Goal: Information Seeking & Learning: Check status

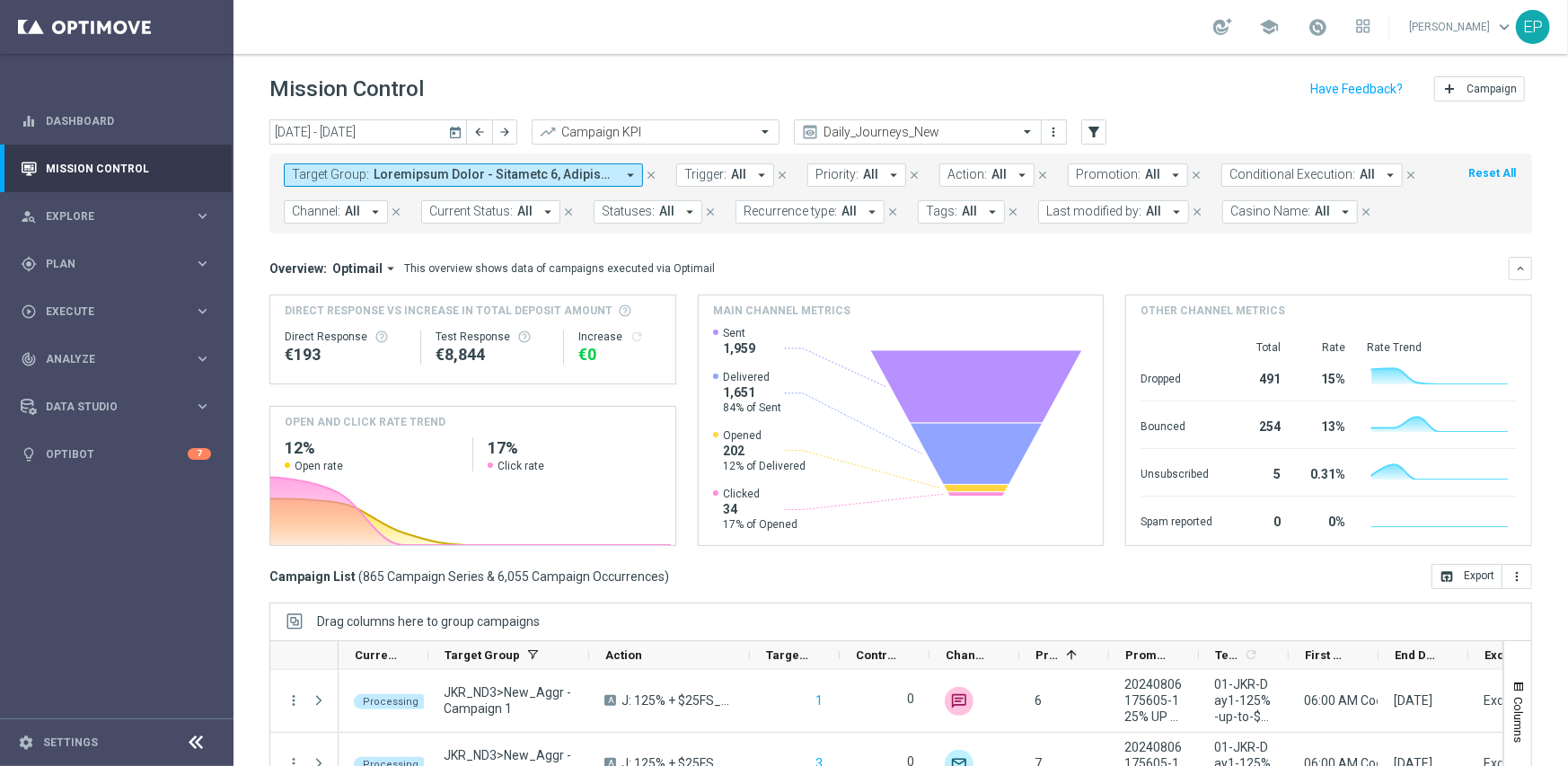
click at [196, 740] on icon at bounding box center [196, 742] width 22 height 22
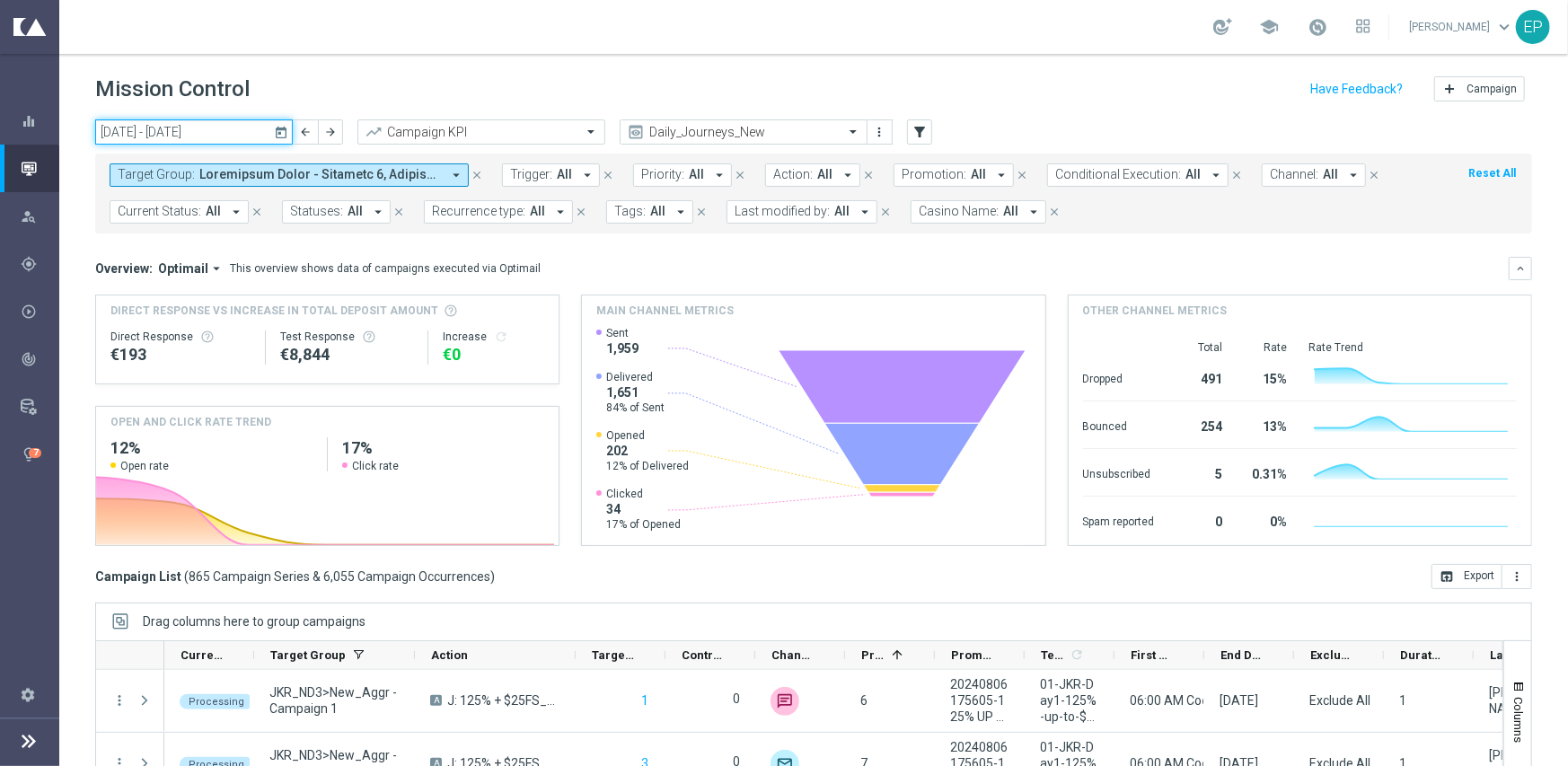
click at [180, 141] on input "[DATE] - [DATE]" at bounding box center [193, 132] width 197 height 26
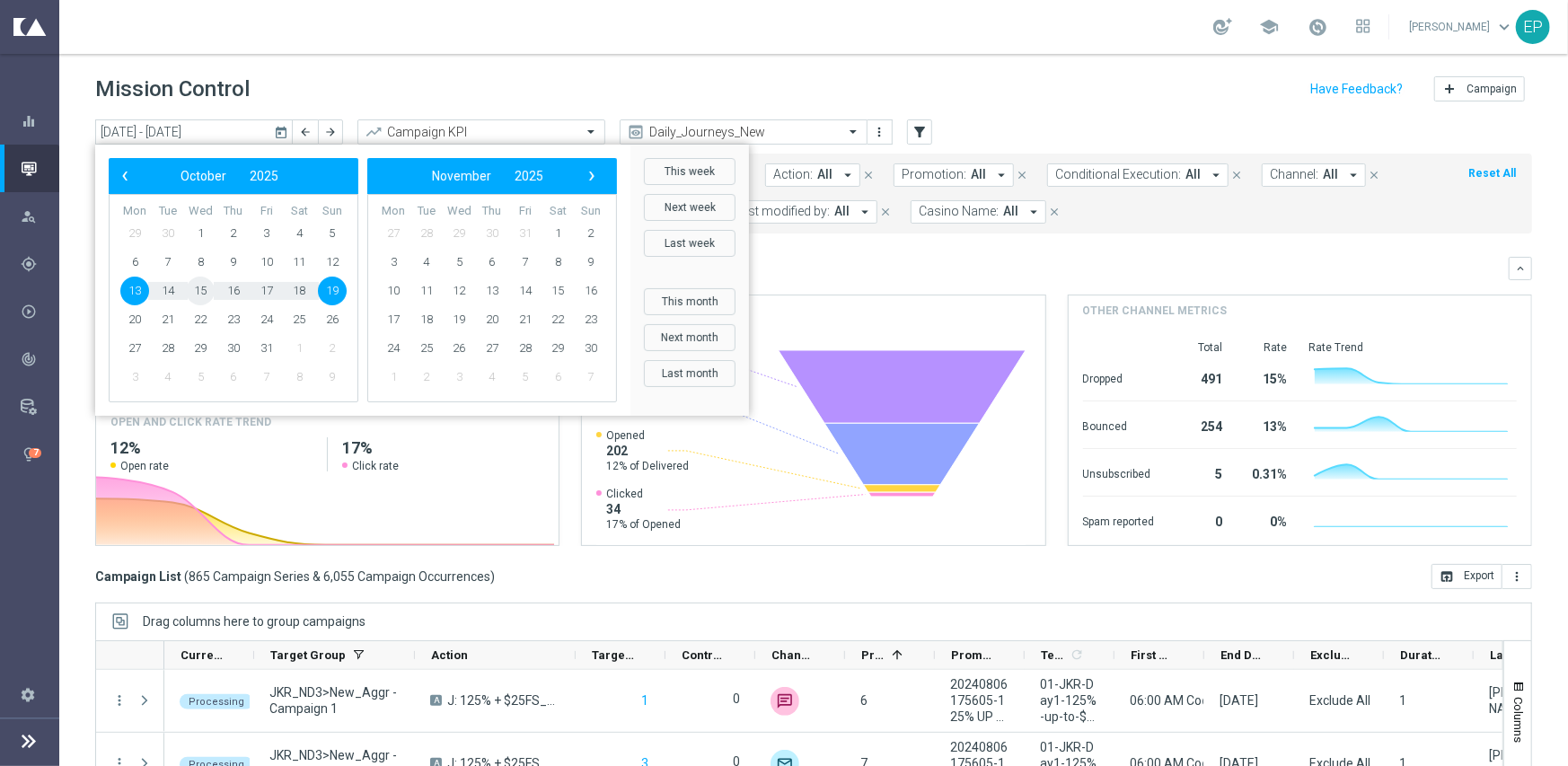
click at [206, 291] on span "15" at bounding box center [199, 290] width 28 height 28
type input "[DATE] - [DATE]"
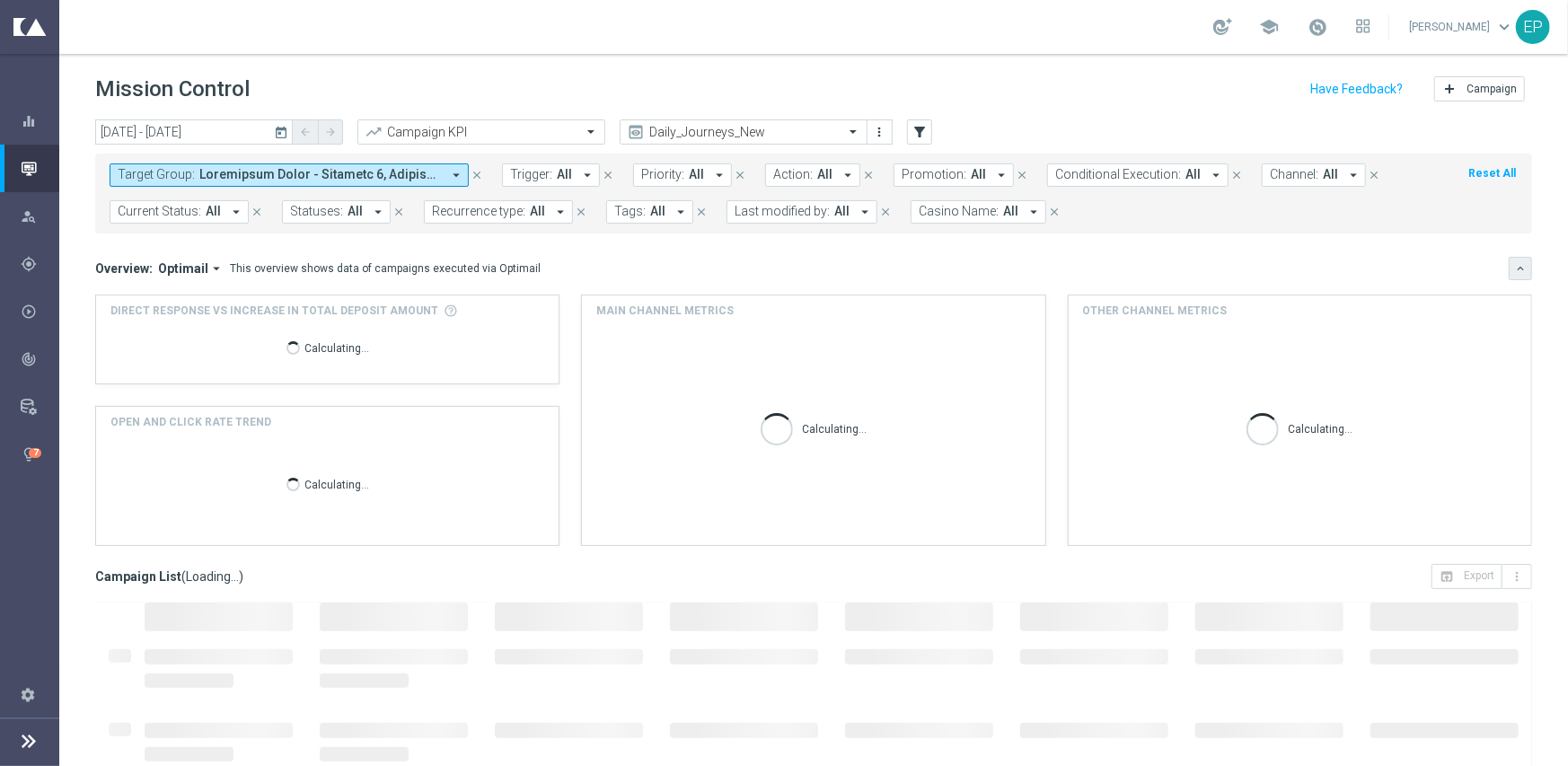
click at [1514, 267] on icon "keyboard_arrow_down" at bounding box center [1520, 268] width 13 height 13
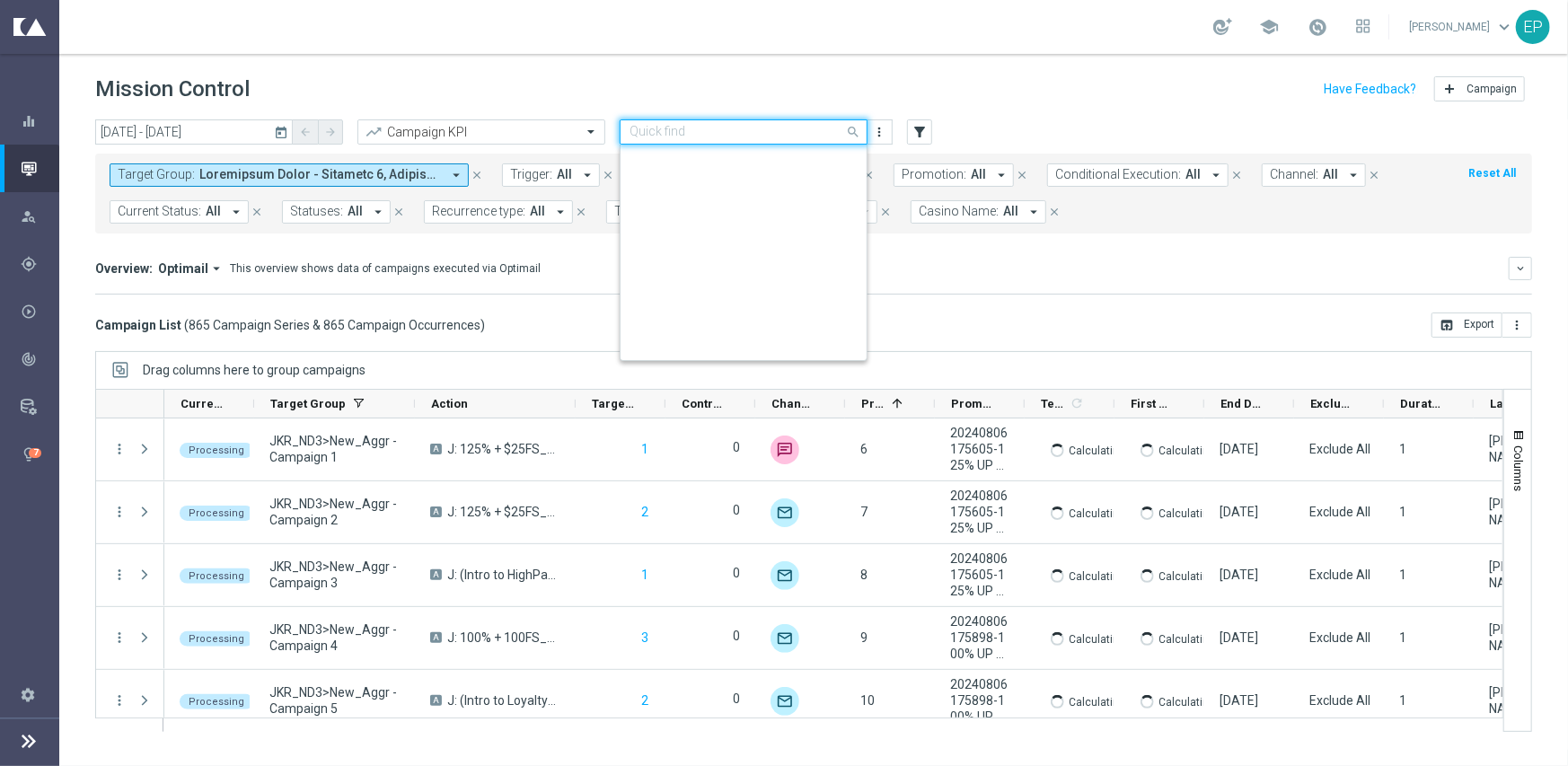
click at [778, 128] on input "text" at bounding box center [726, 132] width 192 height 16
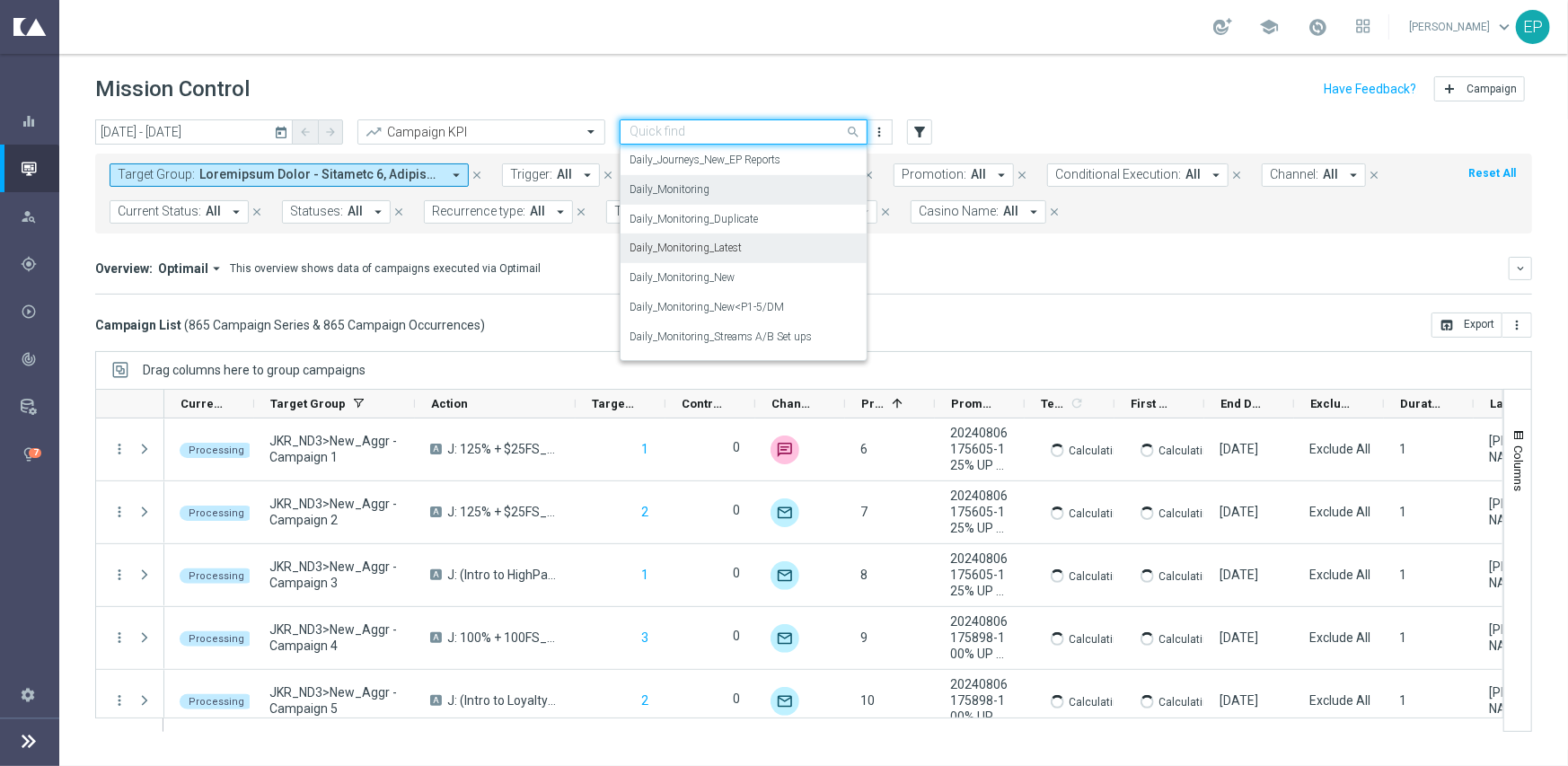
scroll to position [622, 0]
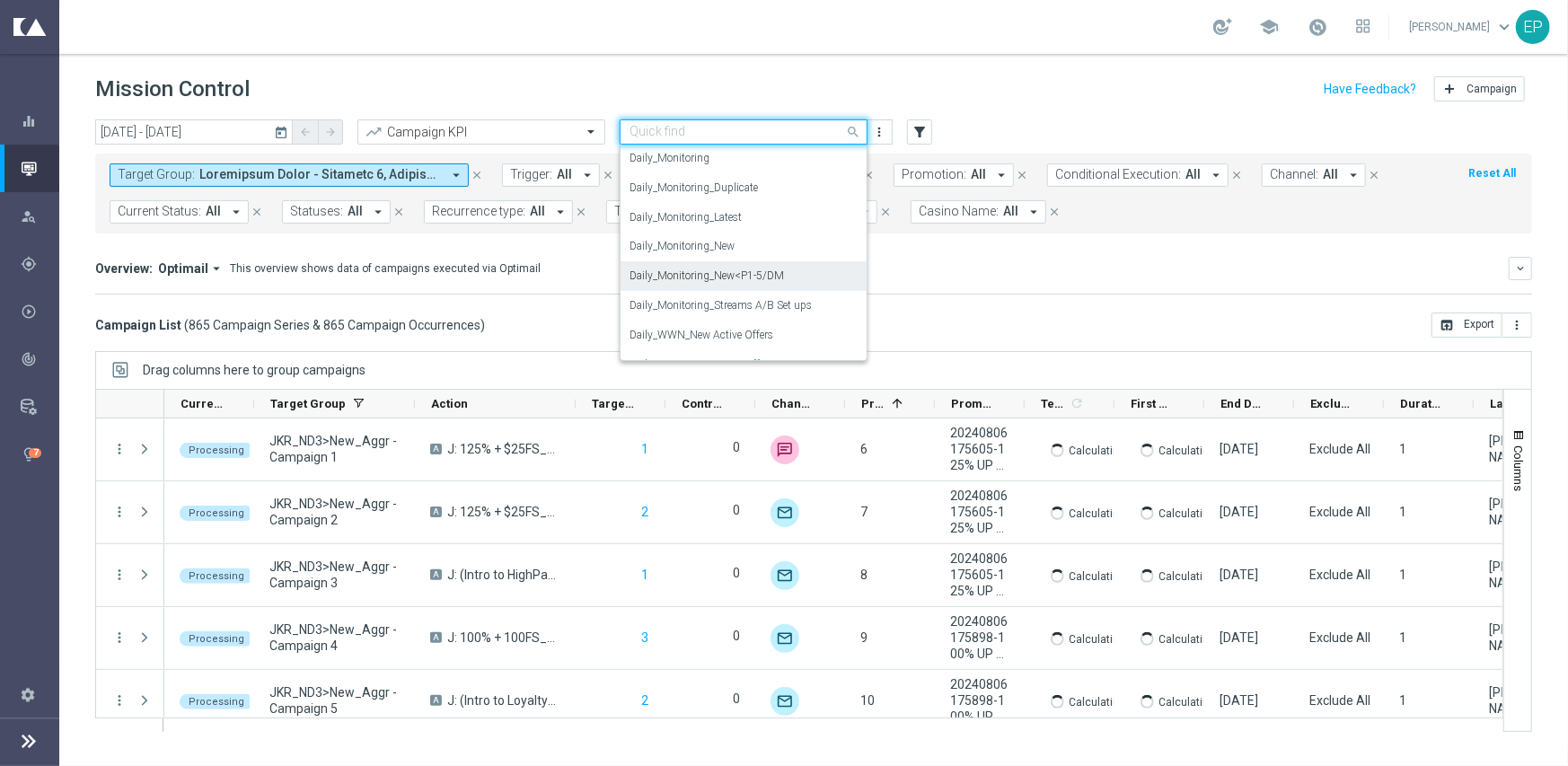
click at [779, 280] on label "Daily_Monitoring_New<P1-5/DM" at bounding box center [706, 277] width 154 height 16
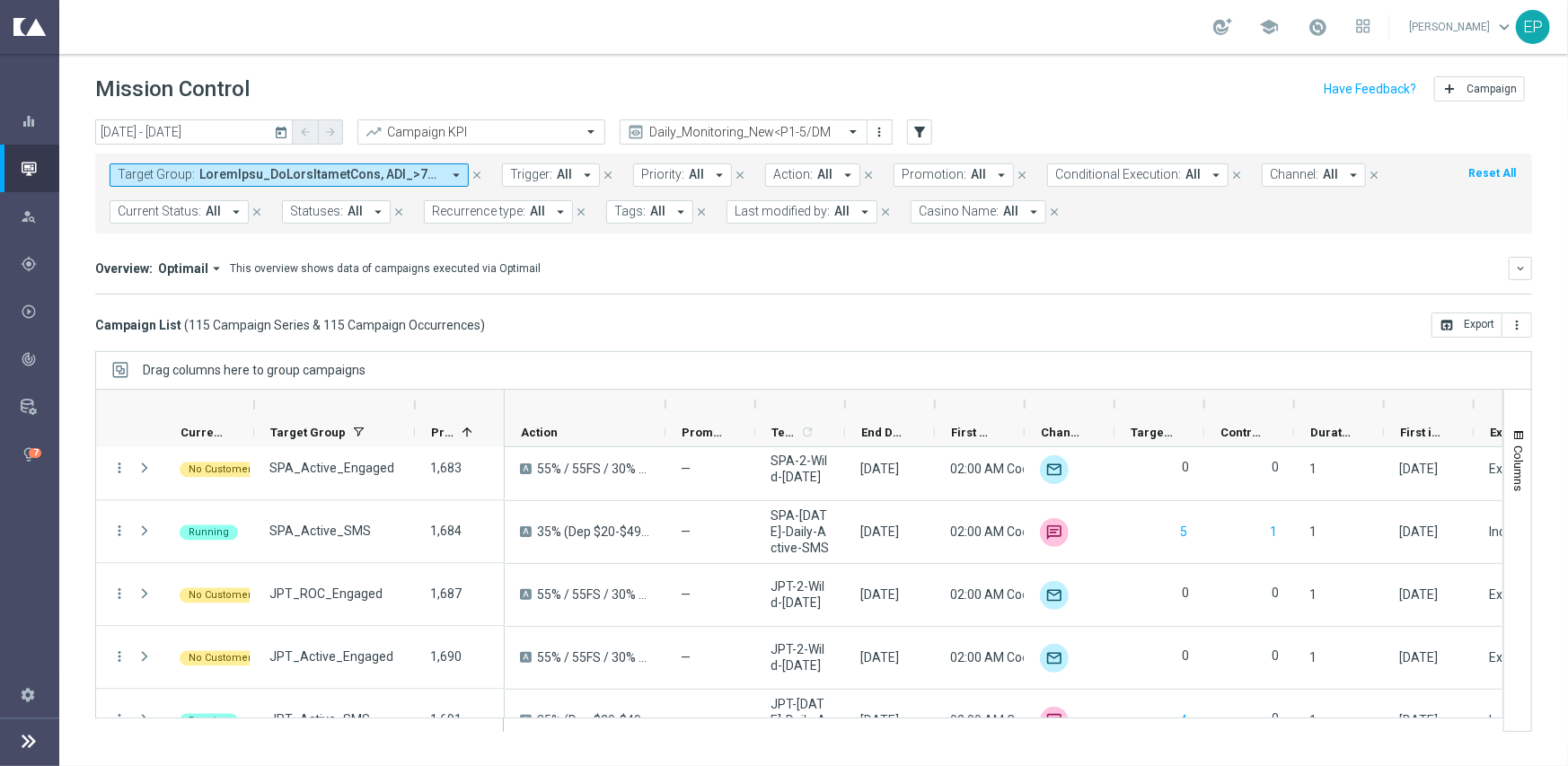
scroll to position [6955, 0]
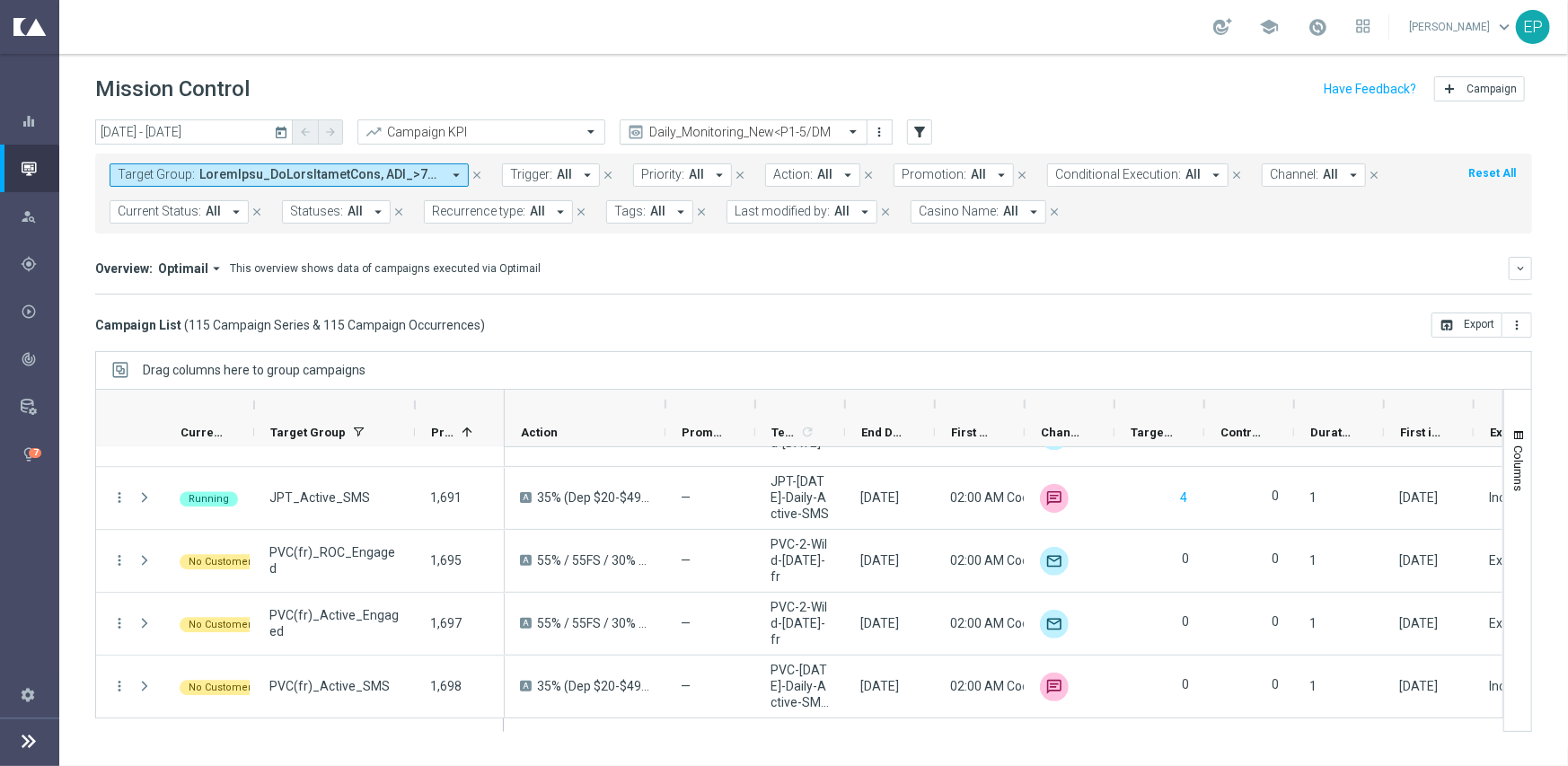
click at [778, 126] on input "text" at bounding box center [726, 132] width 192 height 16
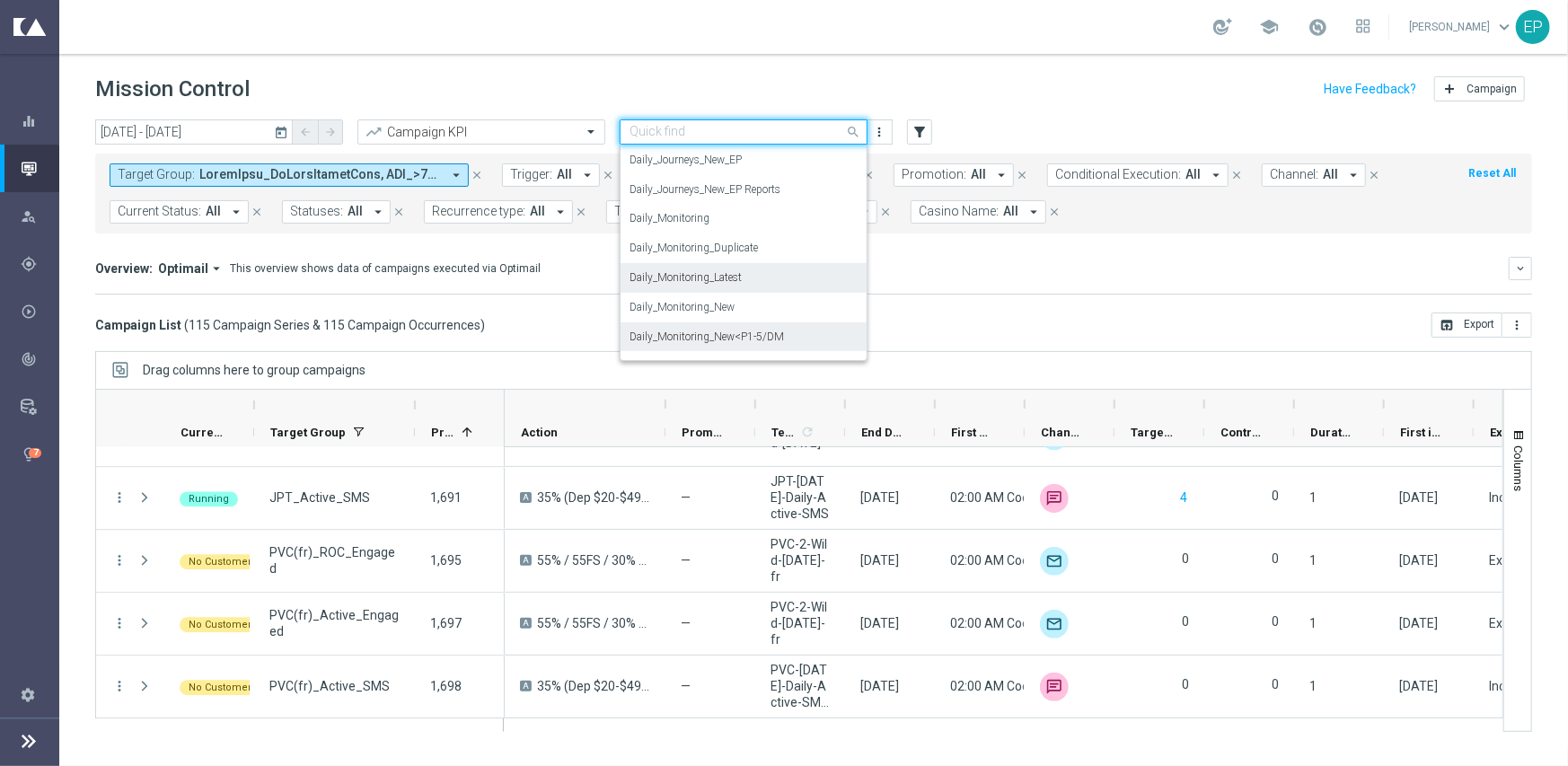
scroll to position [471, 0]
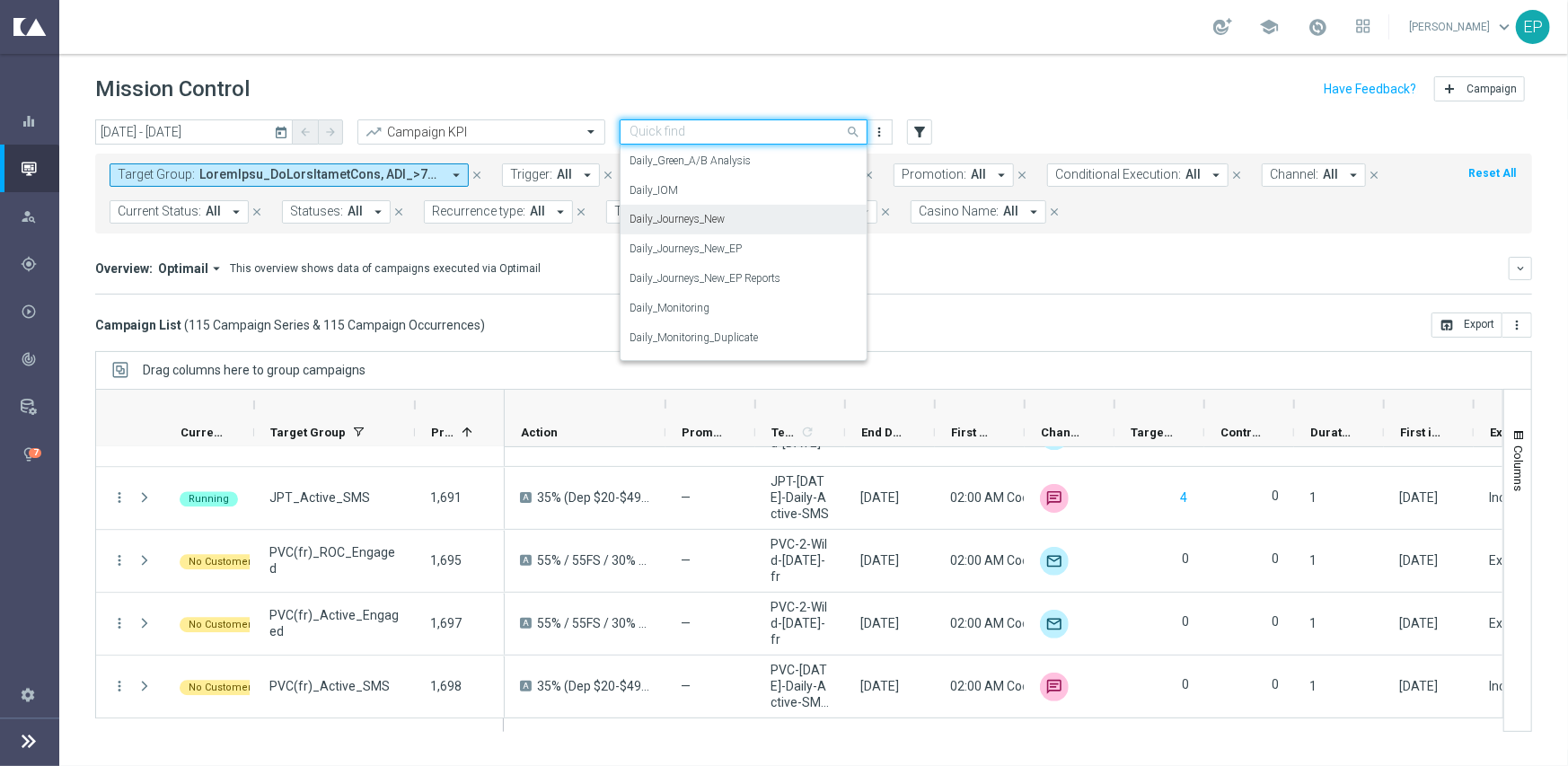
click at [735, 226] on div "Daily_Journeys_New" at bounding box center [744, 220] width 228 height 29
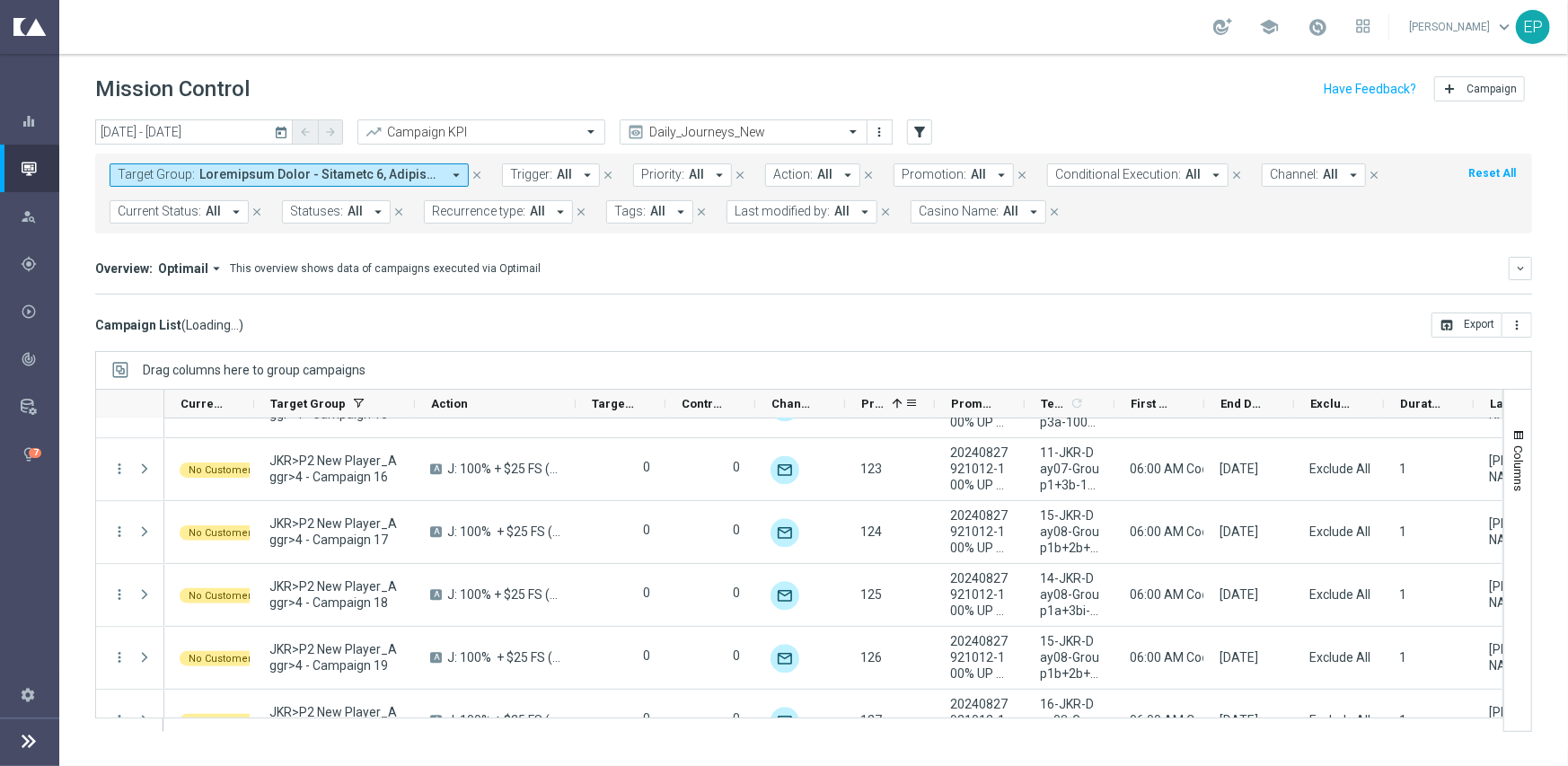
scroll to position [6920, 0]
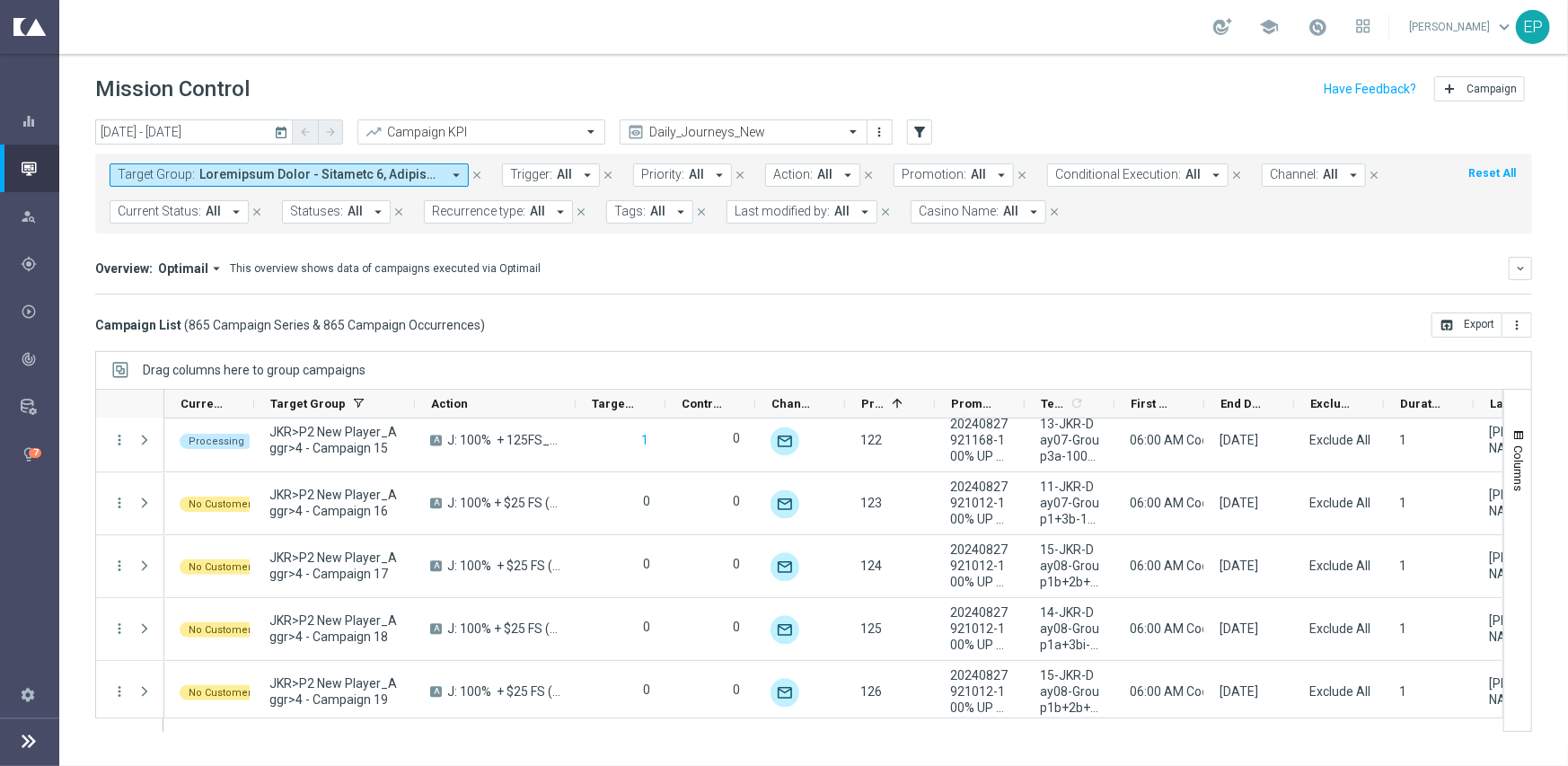
click at [176, 214] on span "Current Status:" at bounding box center [159, 212] width 83 height 16
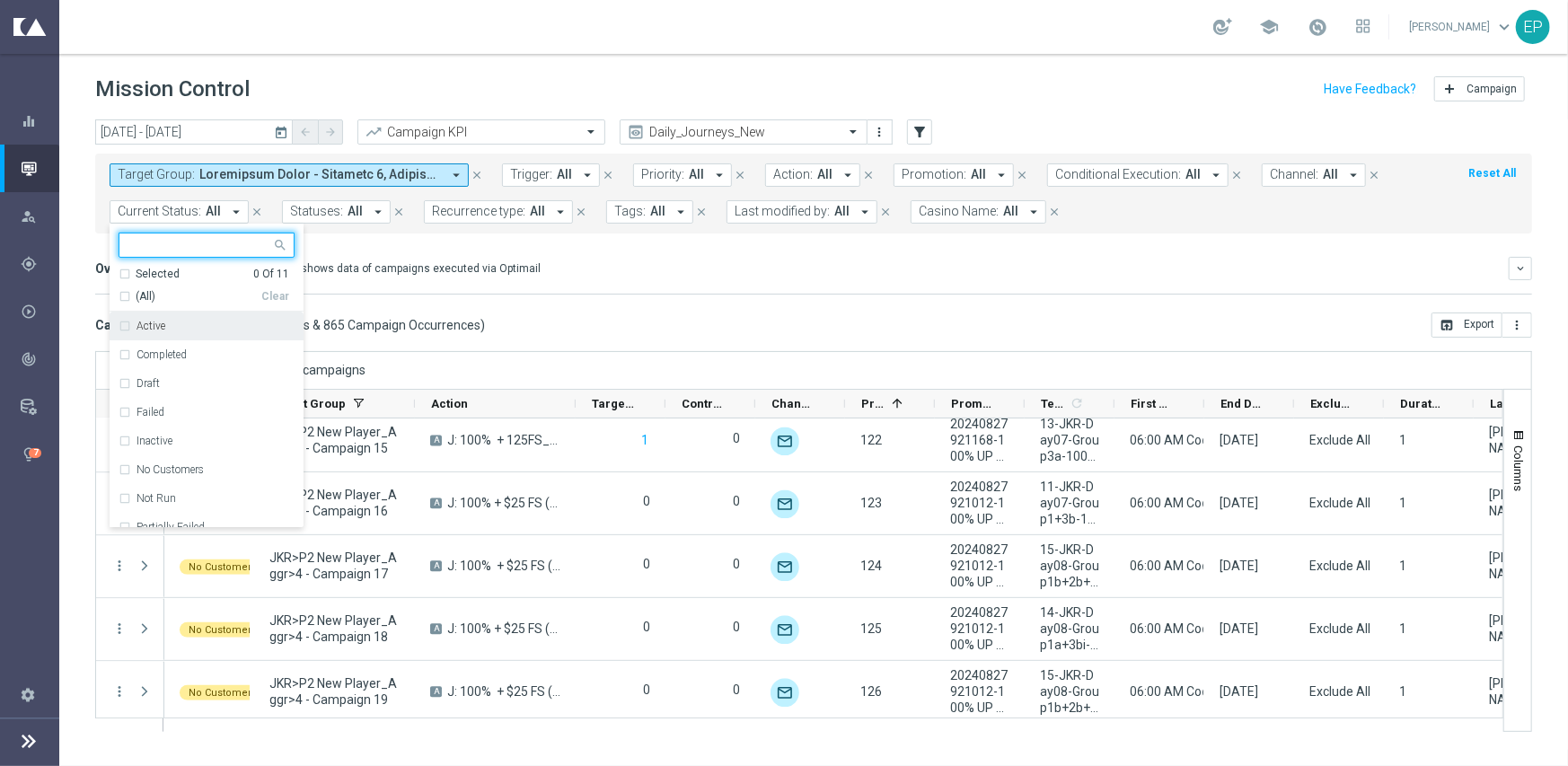
click at [141, 298] on span "(All)" at bounding box center [145, 297] width 20 height 16
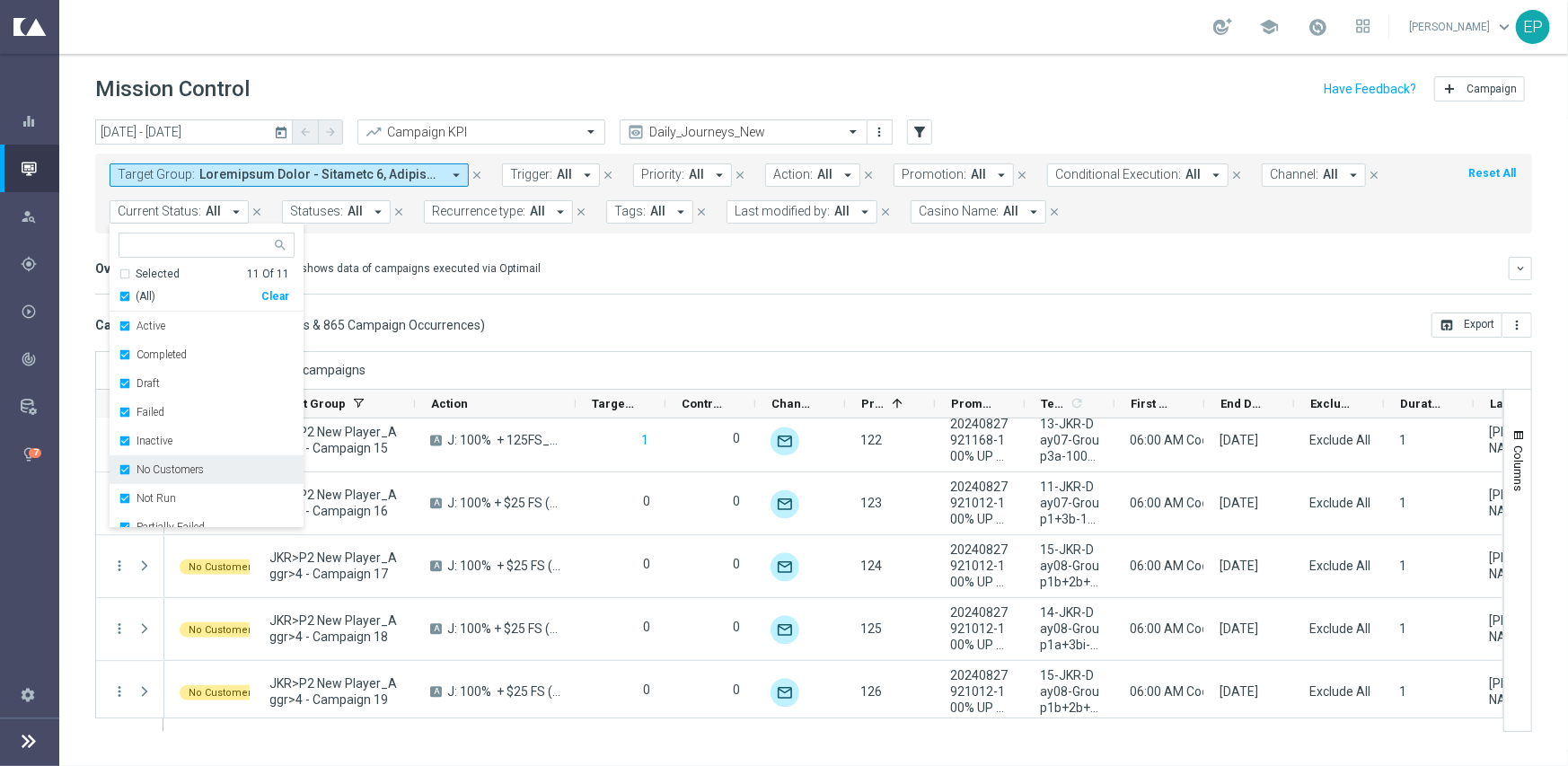
click at [158, 482] on div "No Customers" at bounding box center [206, 469] width 176 height 28
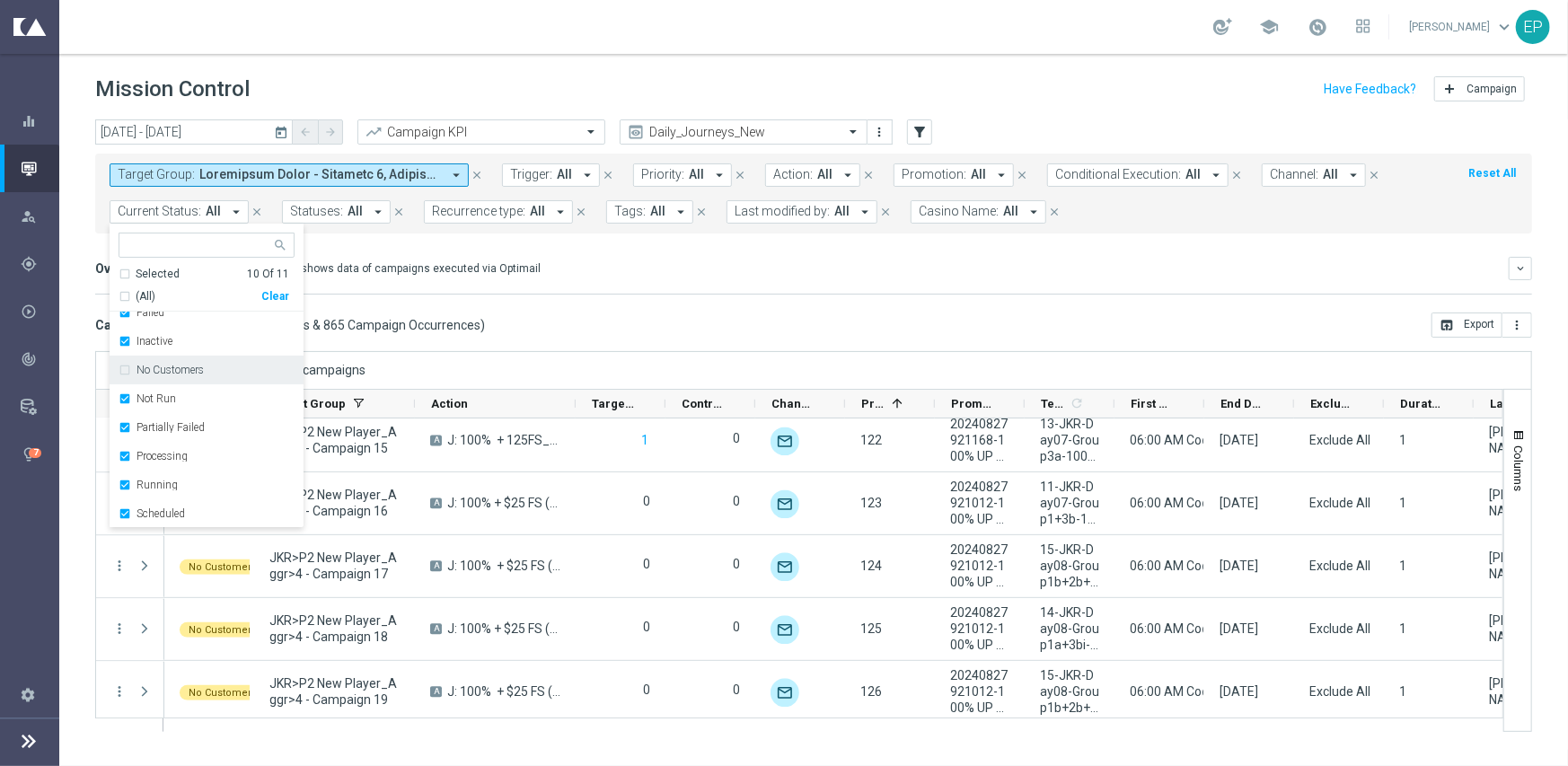
click at [159, 481] on label "Running" at bounding box center [157, 485] width 41 height 11
click at [646, 304] on mini-dashboard "Overview: Optimail arrow_drop_down This overview shows data of campaigns execut…" at bounding box center [813, 273] width 1437 height 79
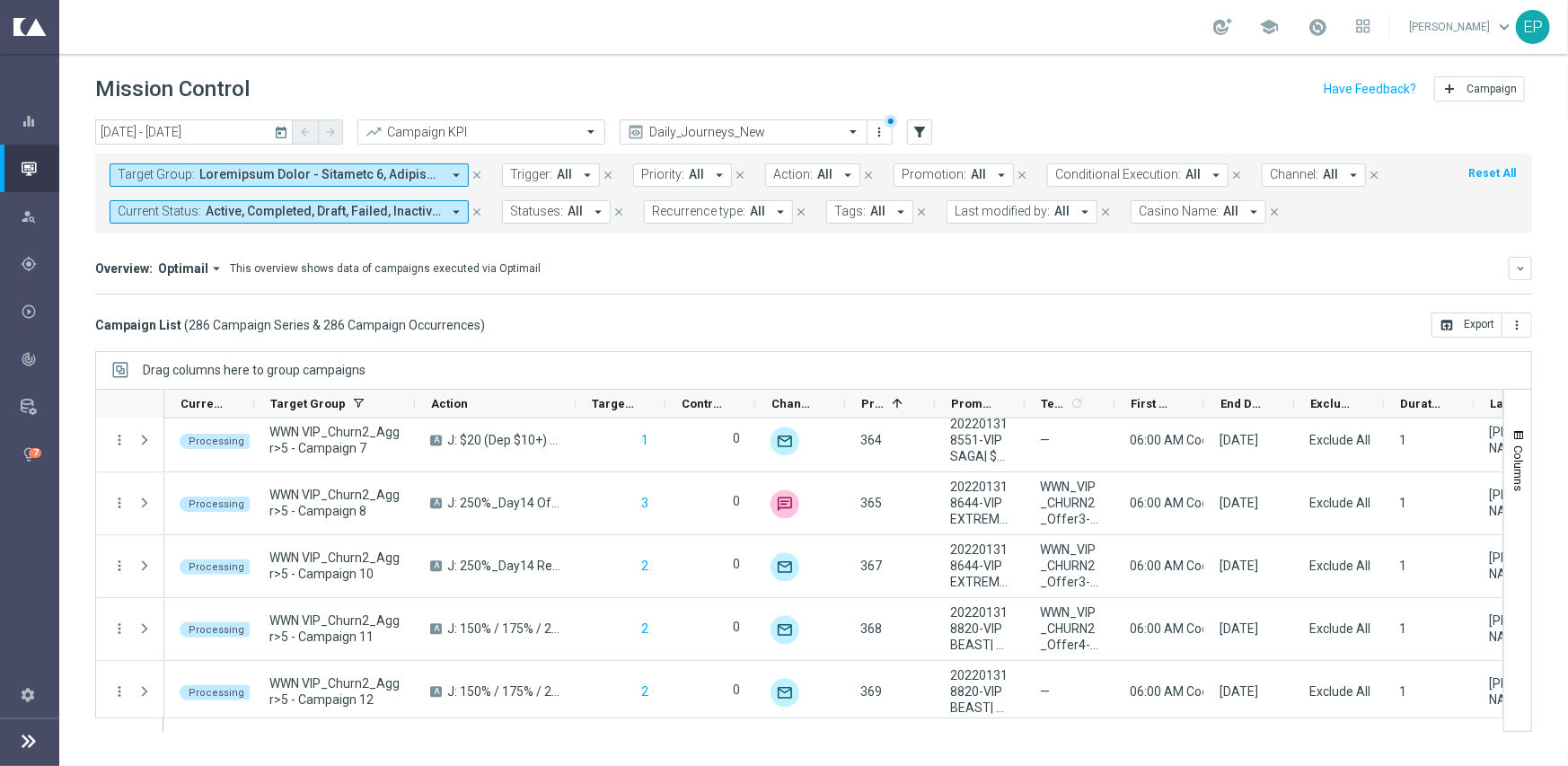
click at [221, 209] on span "Active, Completed, Draft, Failed, Inactive, Not Run, Partially Failed, Processi…" at bounding box center [324, 212] width 235 height 16
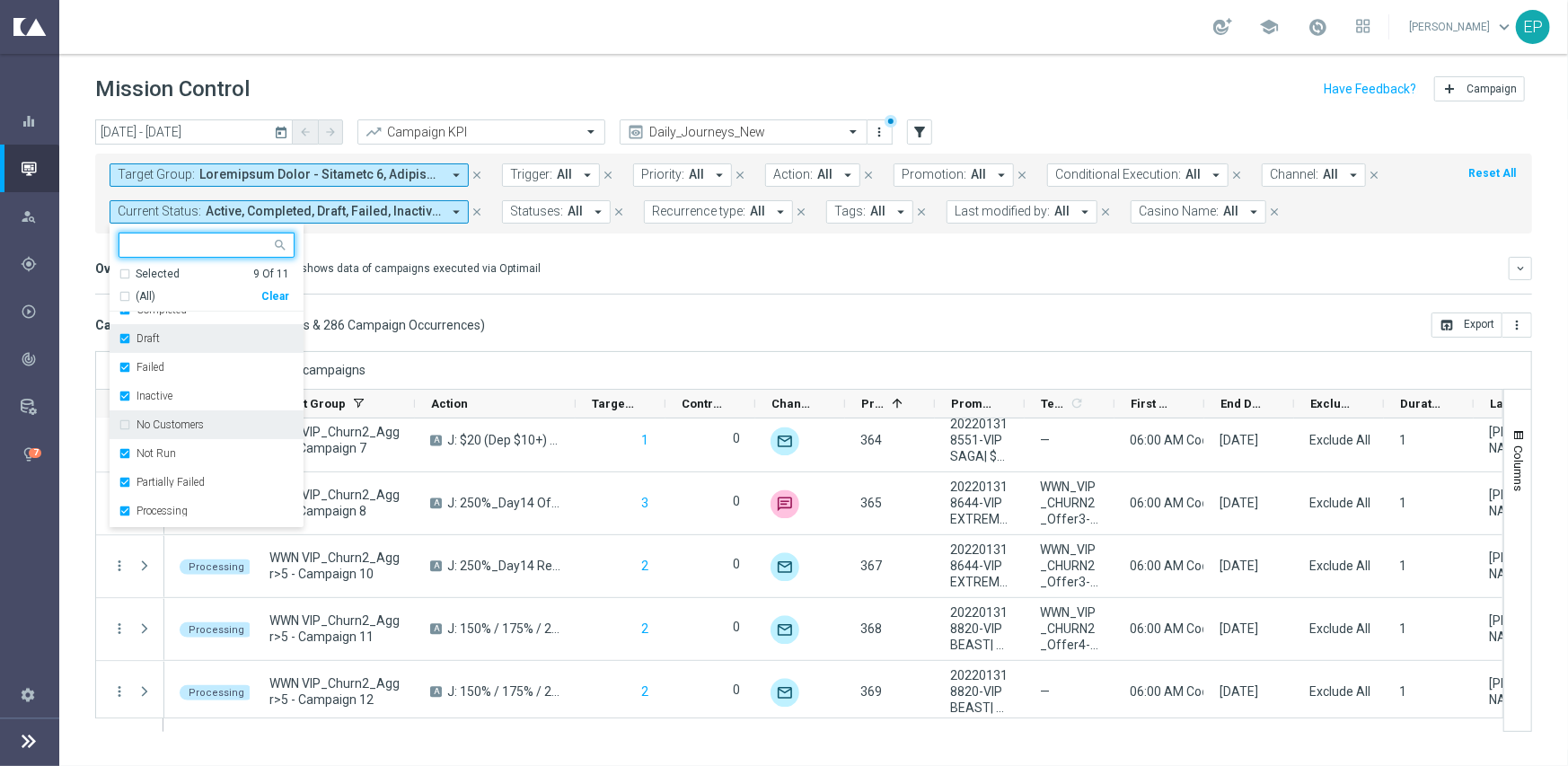
scroll to position [90, 0]
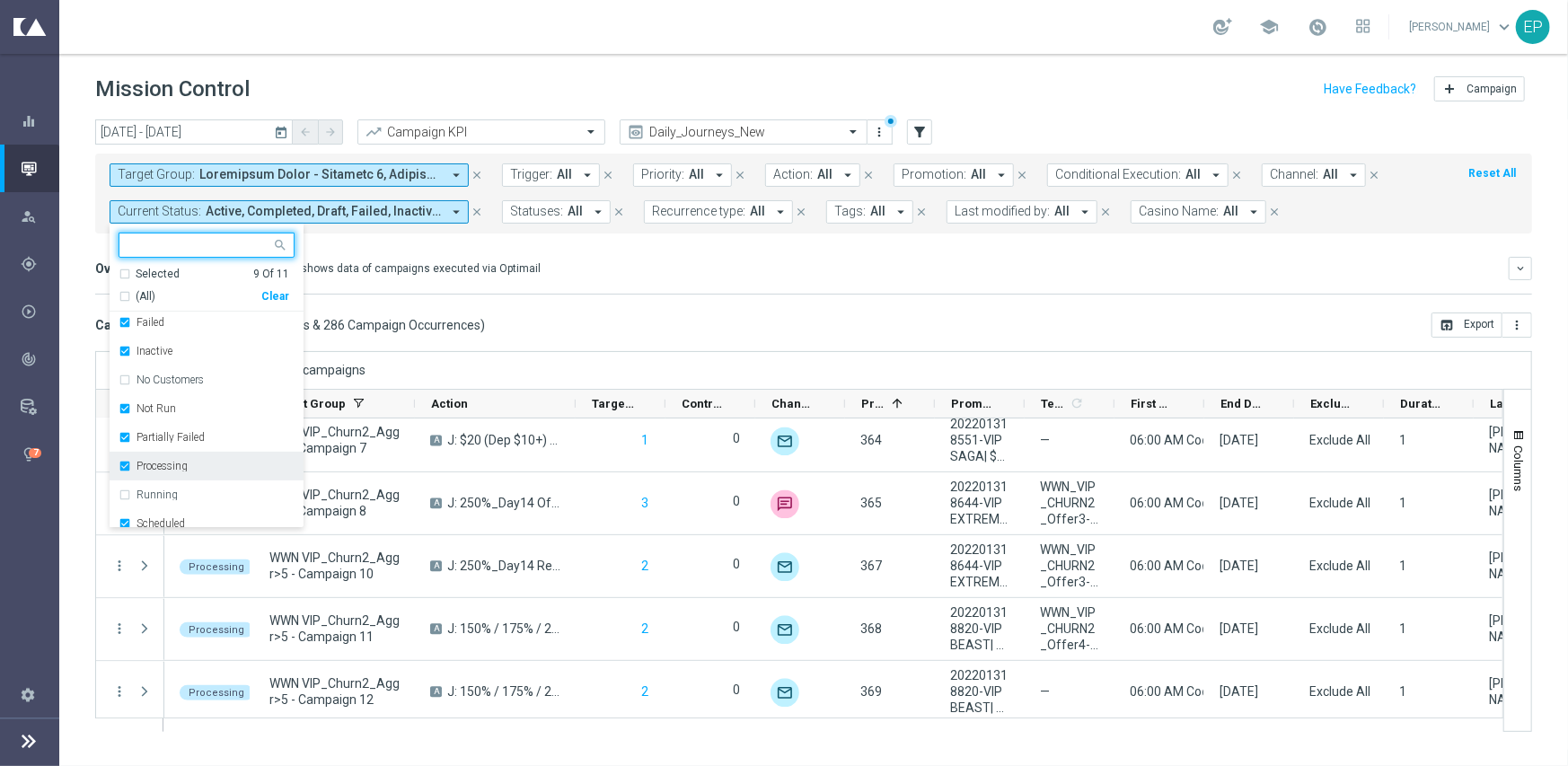
click at [175, 467] on label "Processing" at bounding box center [162, 465] width 51 height 11
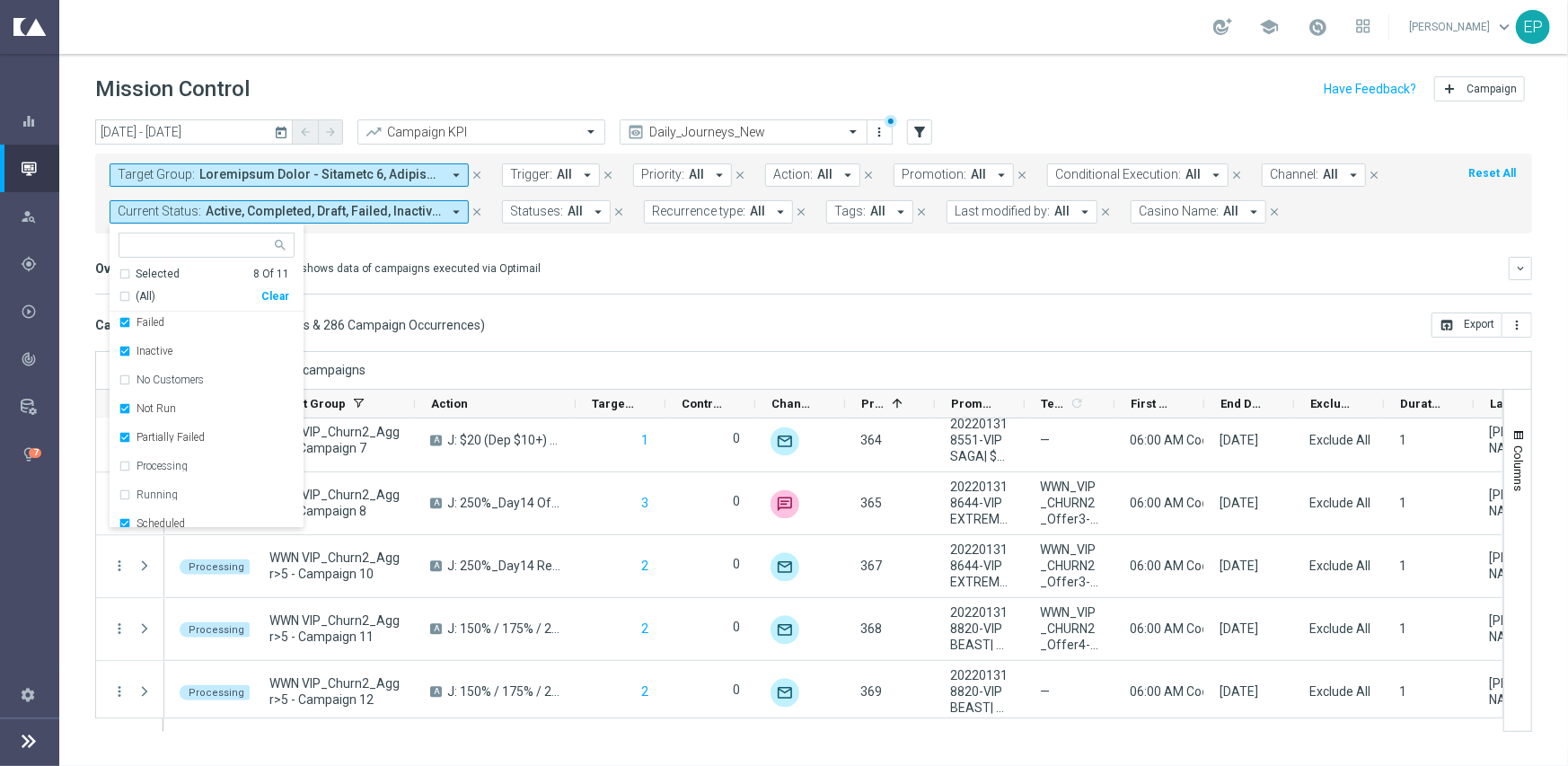
click at [584, 352] on div "Drag columns here to group campaigns" at bounding box center [813, 370] width 1437 height 37
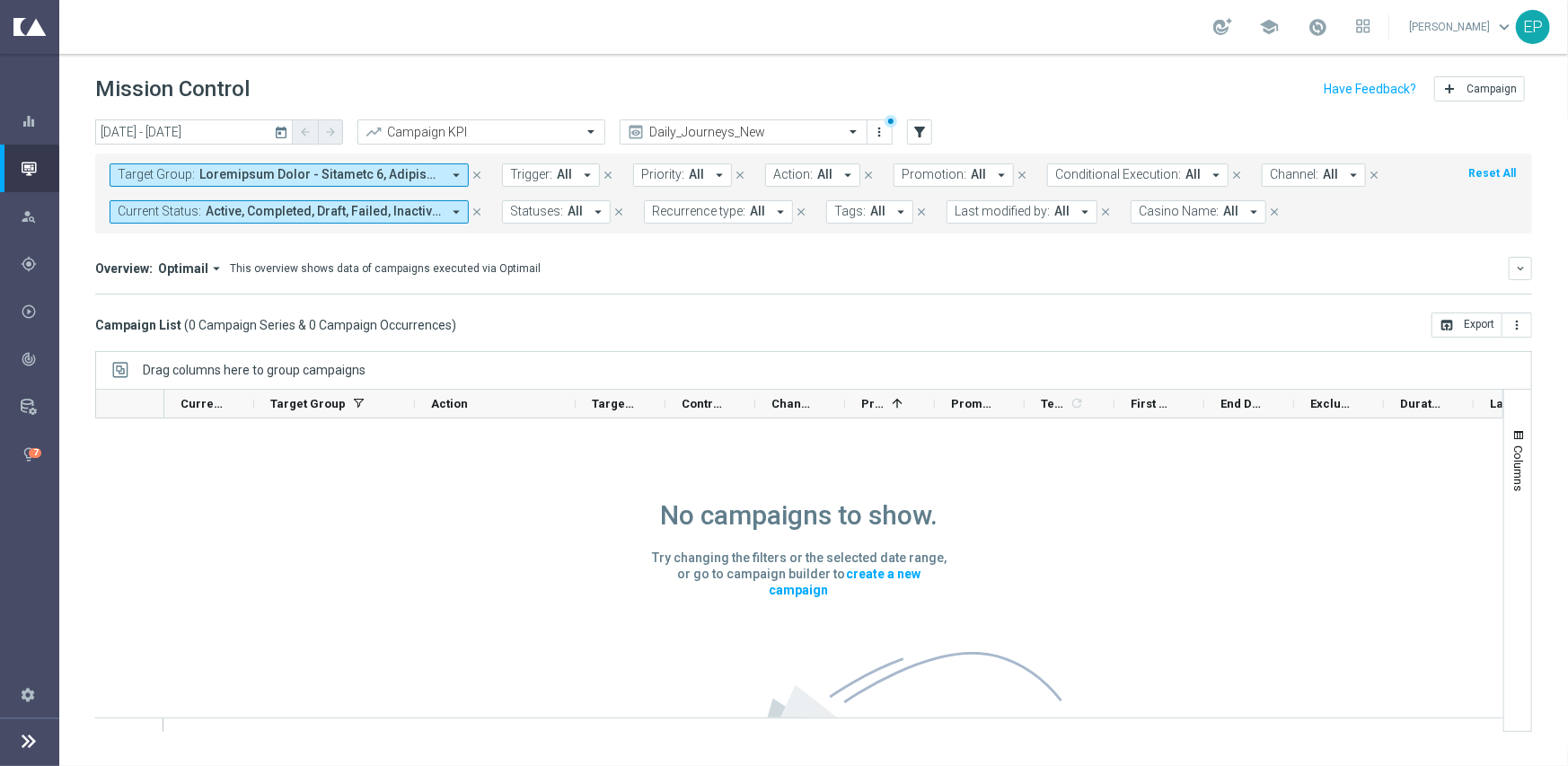
scroll to position [0, 0]
